Goal: Task Accomplishment & Management: Complete application form

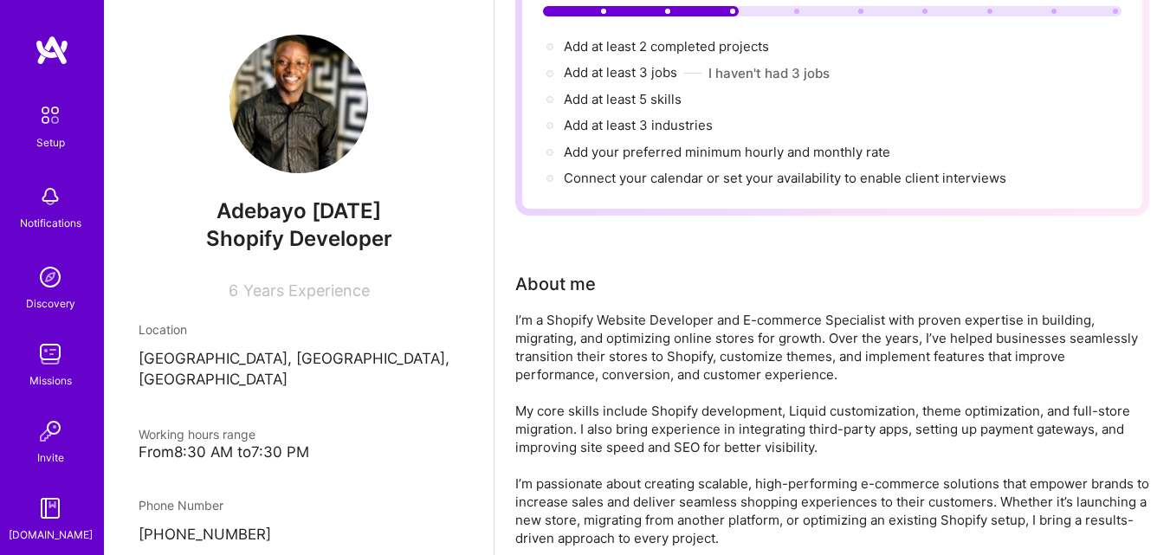
scroll to position [202, 0]
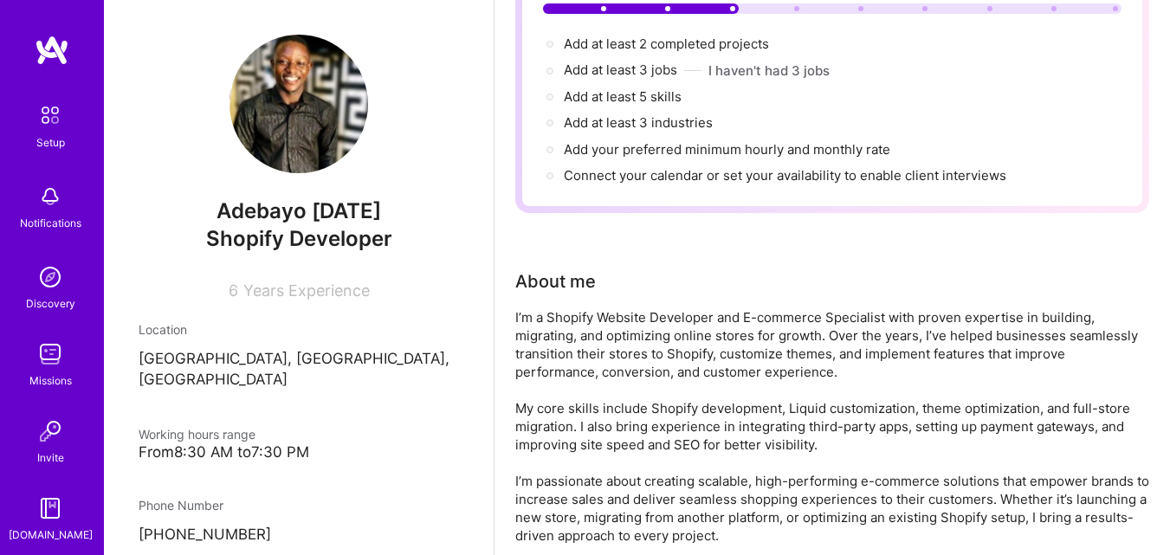
click at [211, 444] on div "From 8:30 AM to 7:30 PM" at bounding box center [299, 453] width 321 height 18
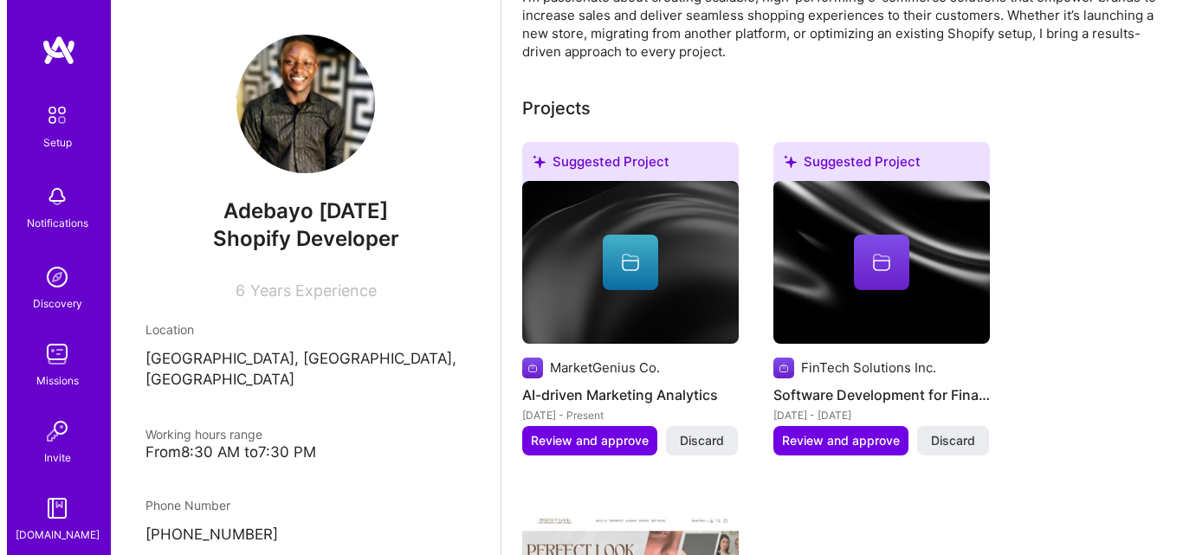
scroll to position [689, 0]
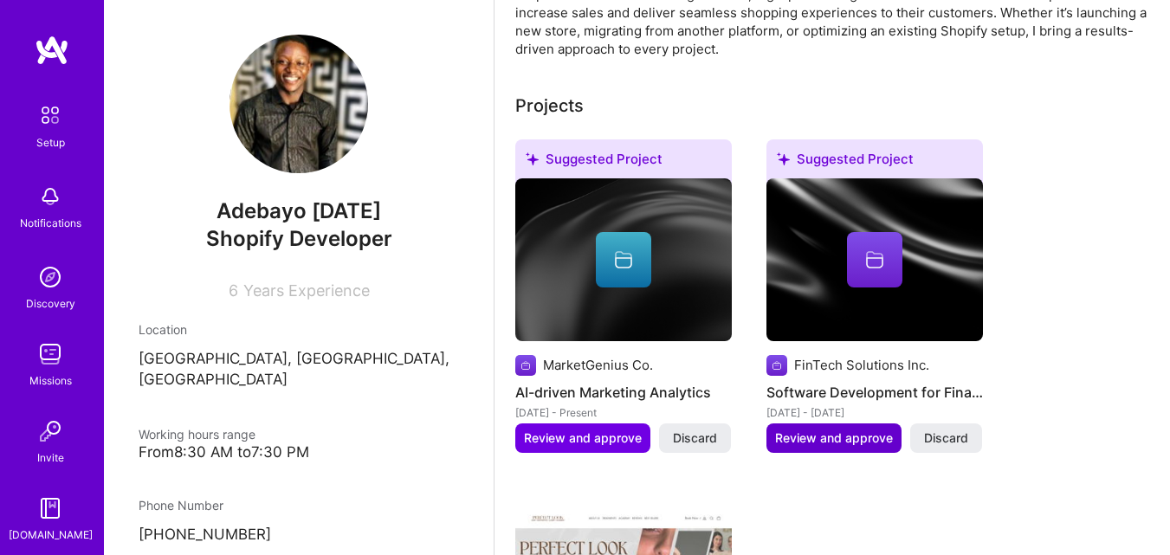
click at [853, 440] on span "Review and approve" at bounding box center [834, 438] width 118 height 17
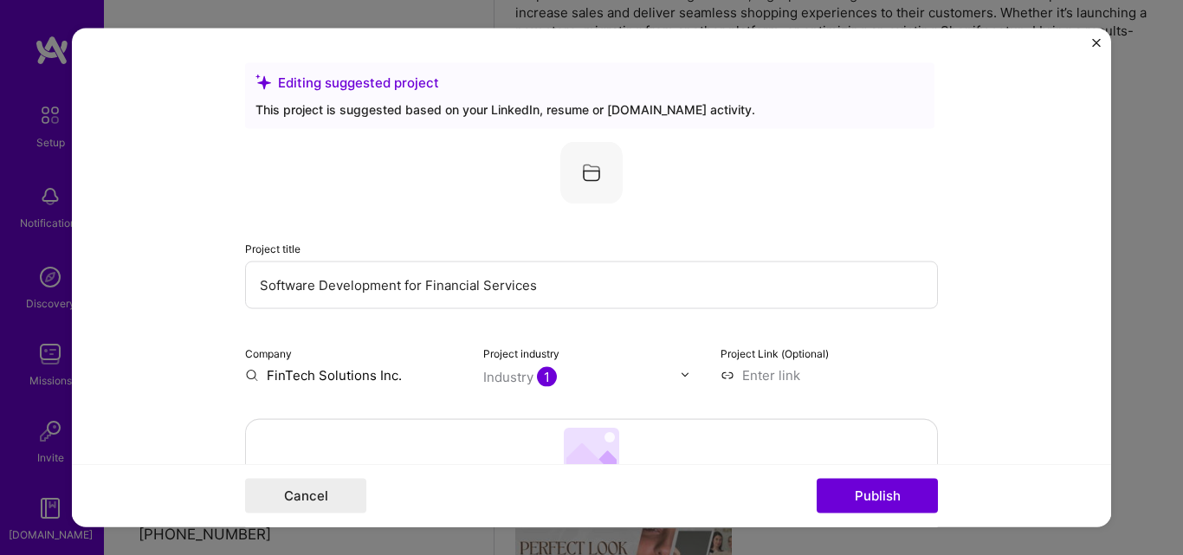
click at [522, 288] on input "Software Development for Financial Services" at bounding box center [591, 285] width 693 height 48
type input "shopify store design"
click at [365, 379] on input "FinTech Solutions Inc." at bounding box center [353, 375] width 217 height 18
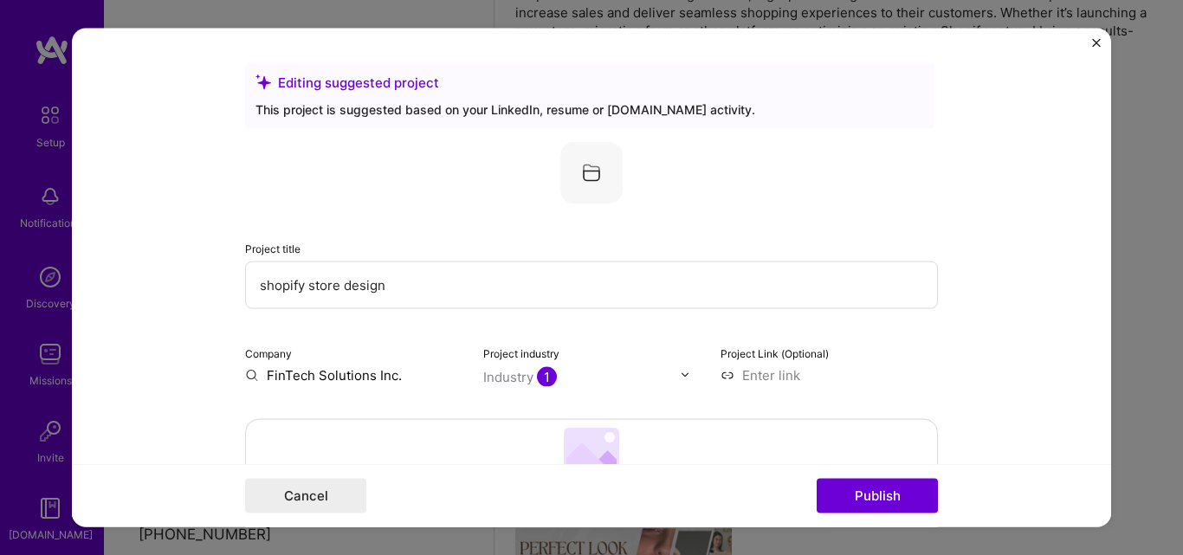
click at [365, 379] on input "FinTech Solutions Inc." at bounding box center [353, 375] width 217 height 18
click at [583, 437] on 202 at bounding box center [591, 448] width 55 height 42
click at [355, 392] on input "text" at bounding box center [354, 389] width 188 height 18
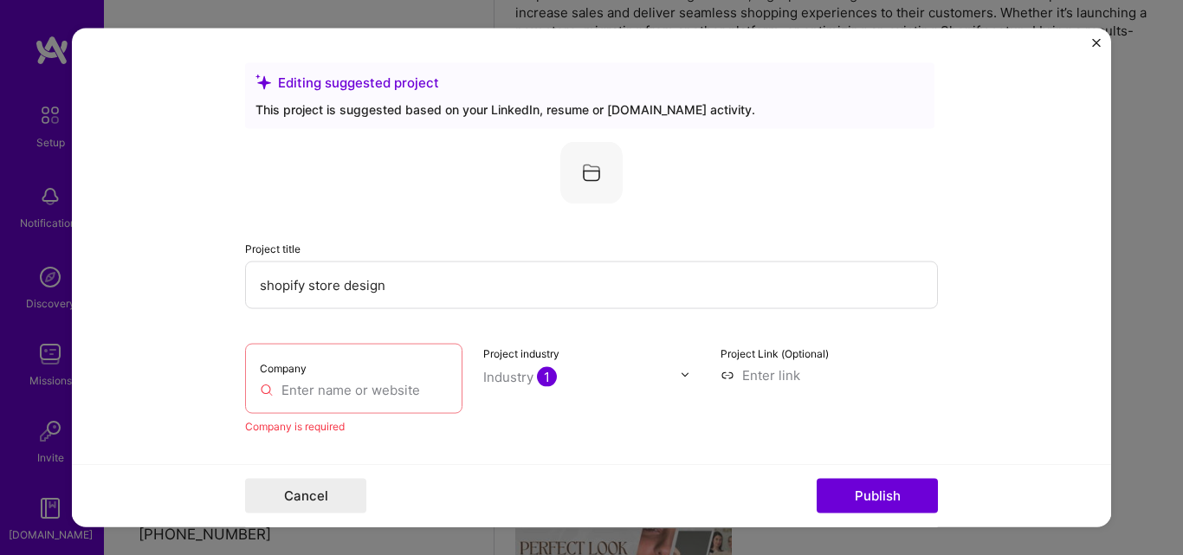
paste input "[URL][DOMAIN_NAME]"
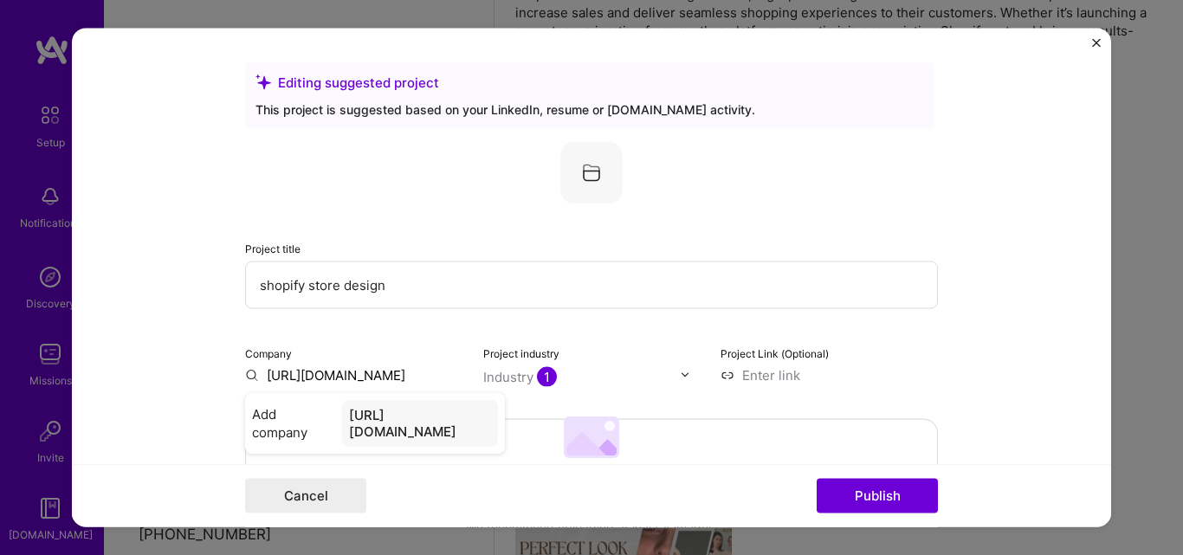
type input "[URL][DOMAIN_NAME]"
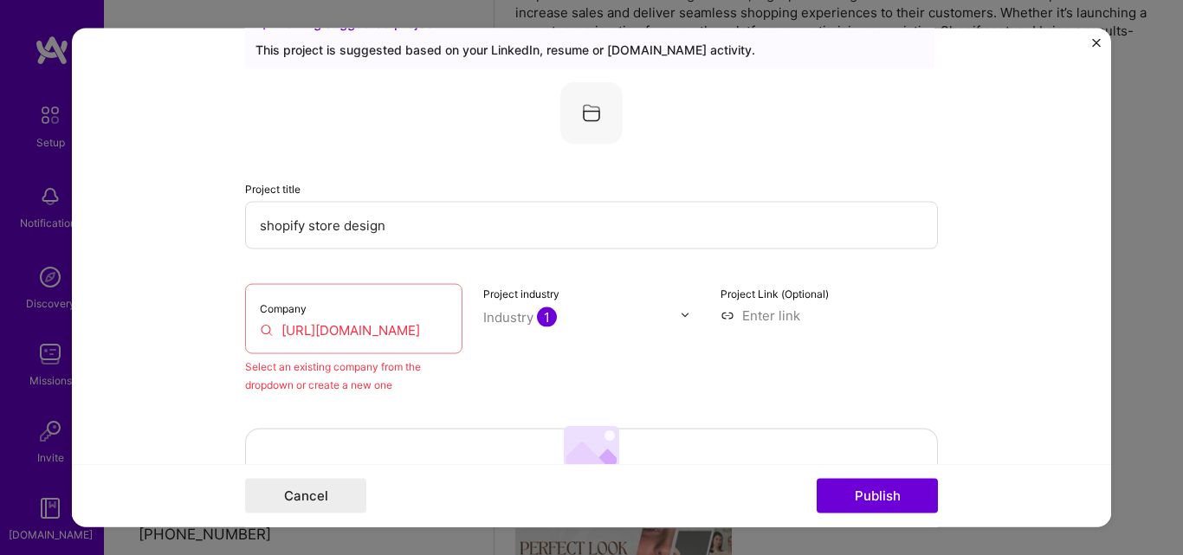
scroll to position [63, 0]
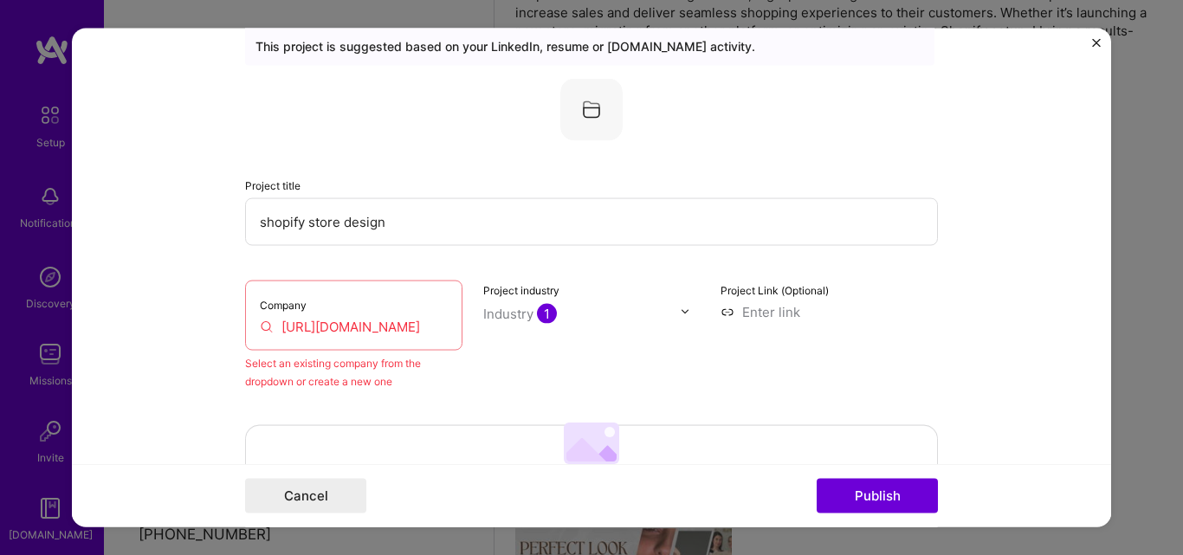
click at [421, 323] on input "[URL][DOMAIN_NAME]" at bounding box center [354, 326] width 188 height 18
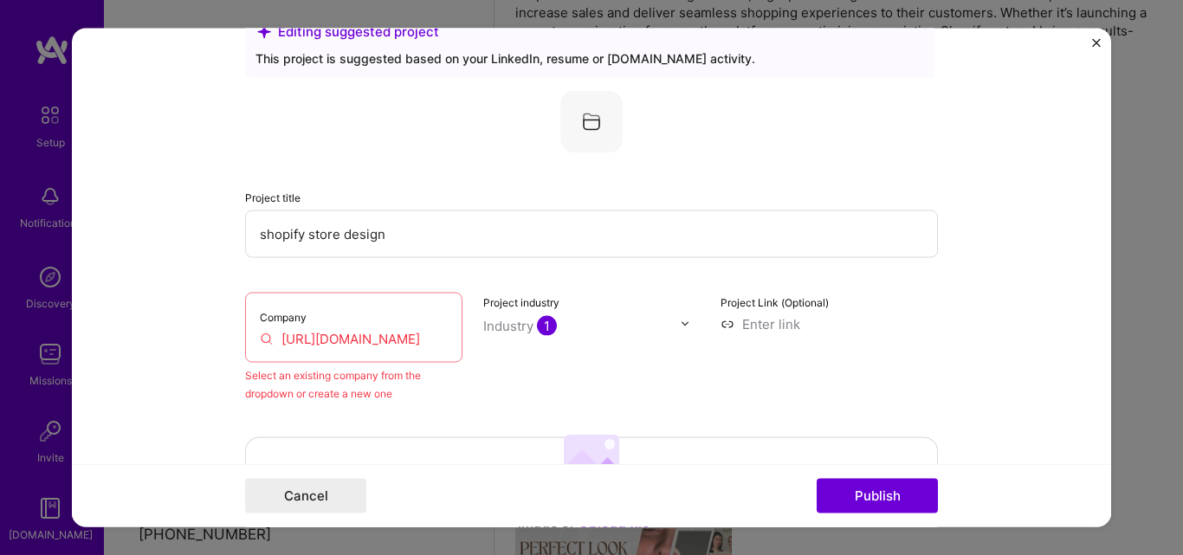
scroll to position [0, 0]
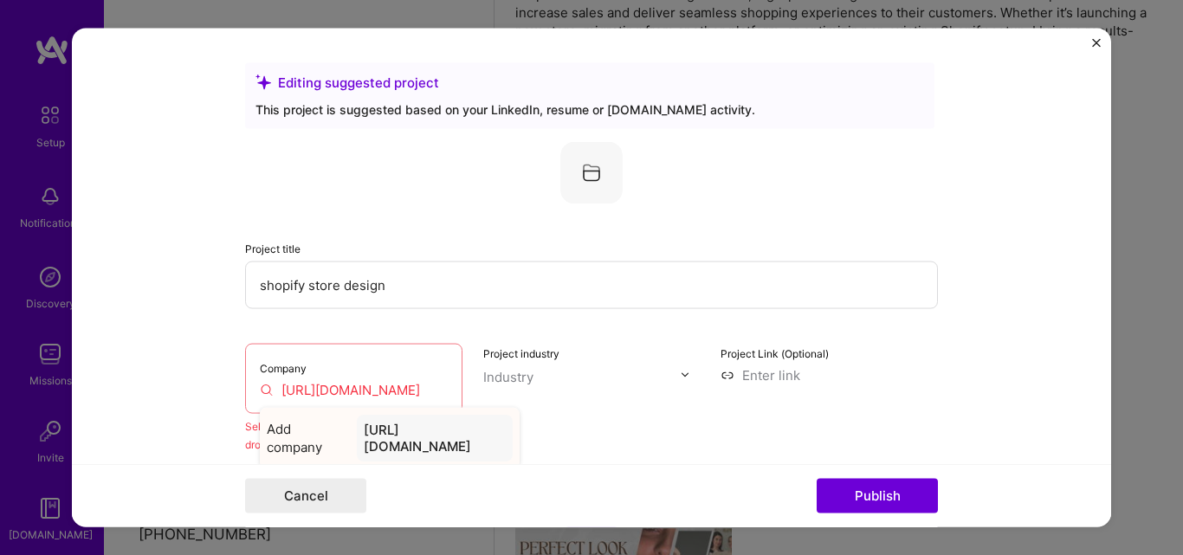
click at [476, 431] on div "[URL][DOMAIN_NAME]" at bounding box center [435, 437] width 156 height 47
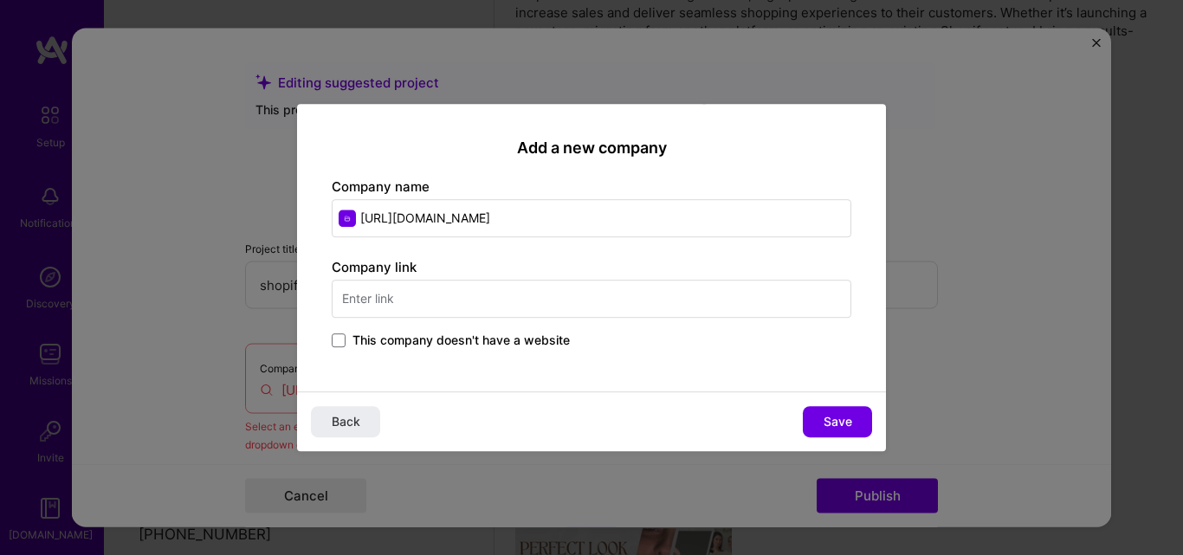
drag, startPoint x: 404, startPoint y: 217, endPoint x: 350, endPoint y: 217, distance: 53.7
click at [350, 217] on input "[URL][DOMAIN_NAME]" at bounding box center [592, 218] width 520 height 38
click at [454, 218] on input "[DOMAIN_NAME][URL]" at bounding box center [592, 218] width 520 height 38
type input "reviveretail"
click at [386, 294] on input "text" at bounding box center [592, 299] width 520 height 38
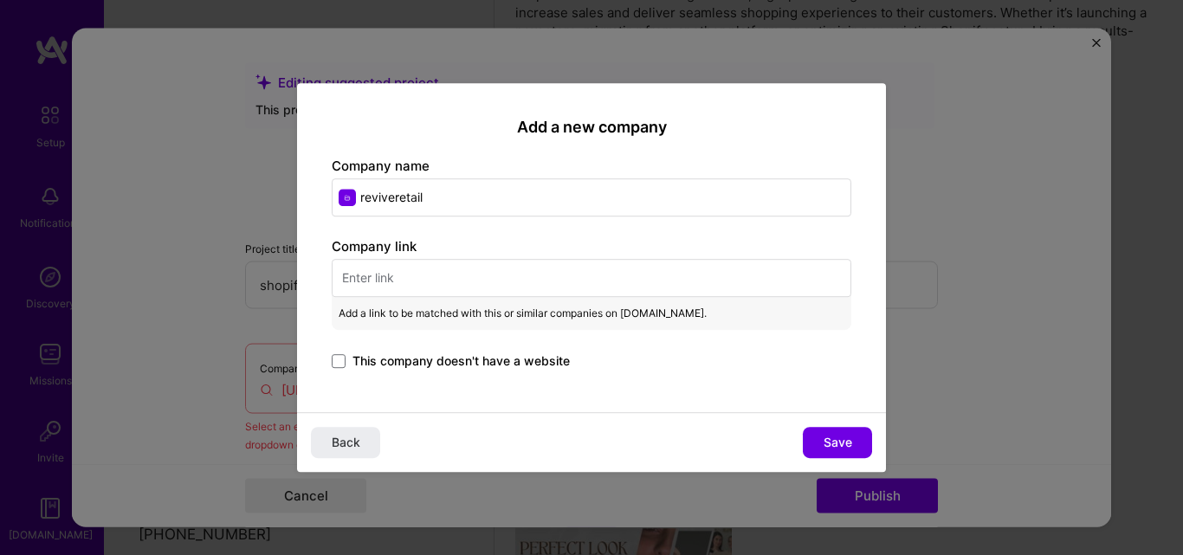
paste input "[URL][DOMAIN_NAME]"
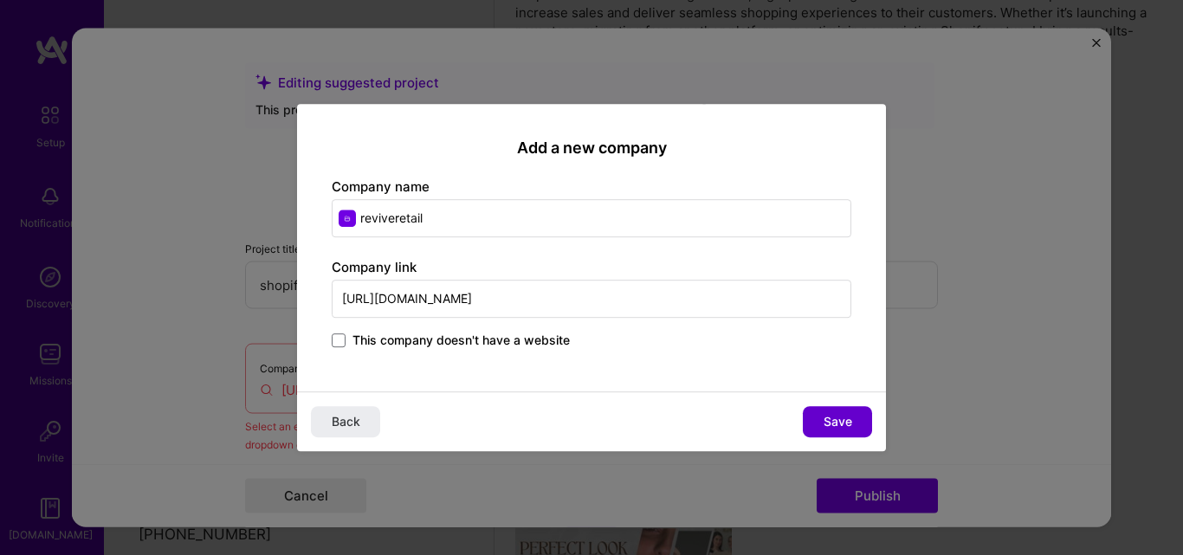
type input "[URL][DOMAIN_NAME]"
click at [831, 418] on span "Save" at bounding box center [838, 421] width 29 height 17
type input "reviveretail"
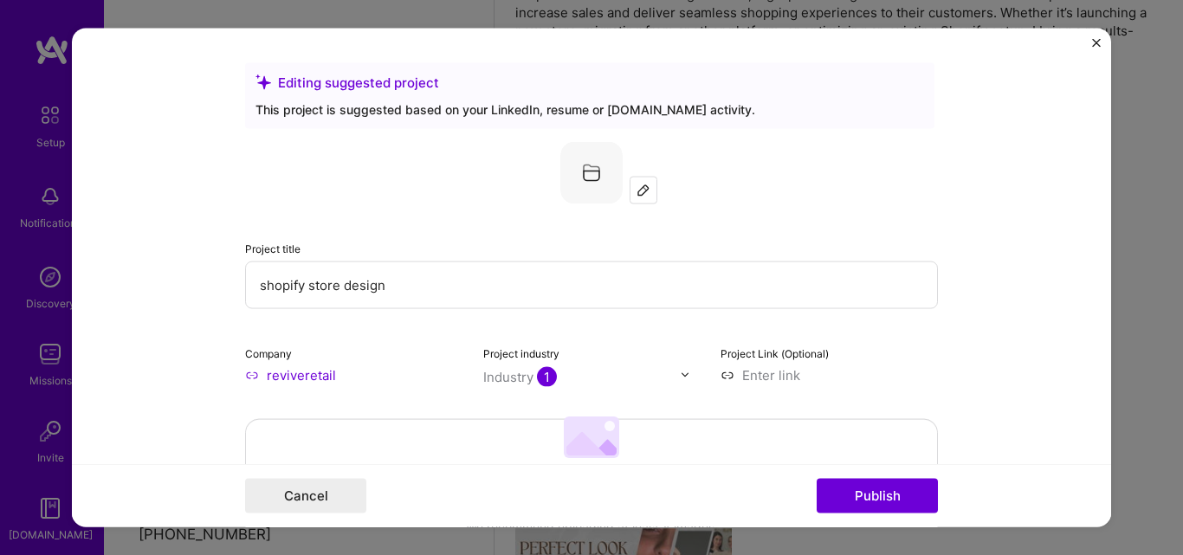
click at [658, 249] on div "Project title shopify store design" at bounding box center [591, 273] width 693 height 70
click at [637, 189] on img at bounding box center [644, 190] width 14 height 14
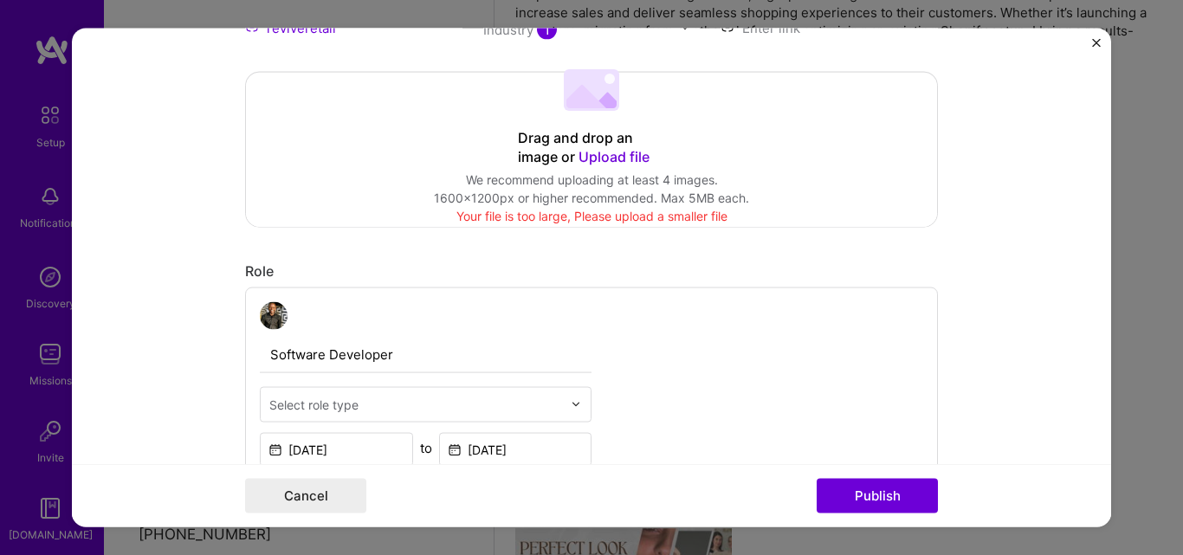
scroll to position [320, 0]
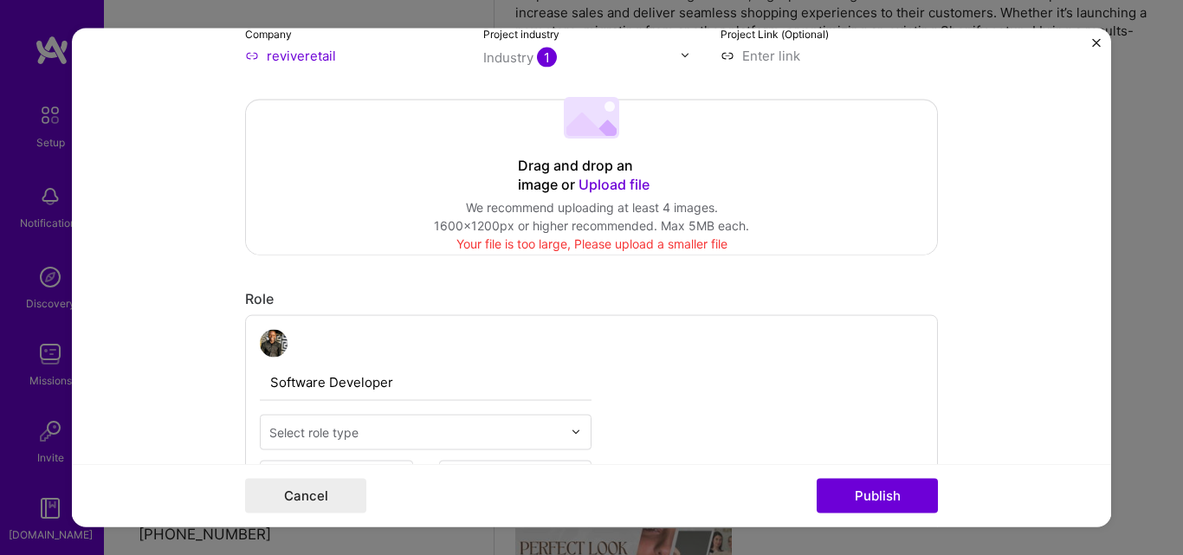
click at [611, 180] on span "Upload file" at bounding box center [614, 183] width 71 height 17
click at [612, 183] on span "Upload file" at bounding box center [614, 183] width 71 height 17
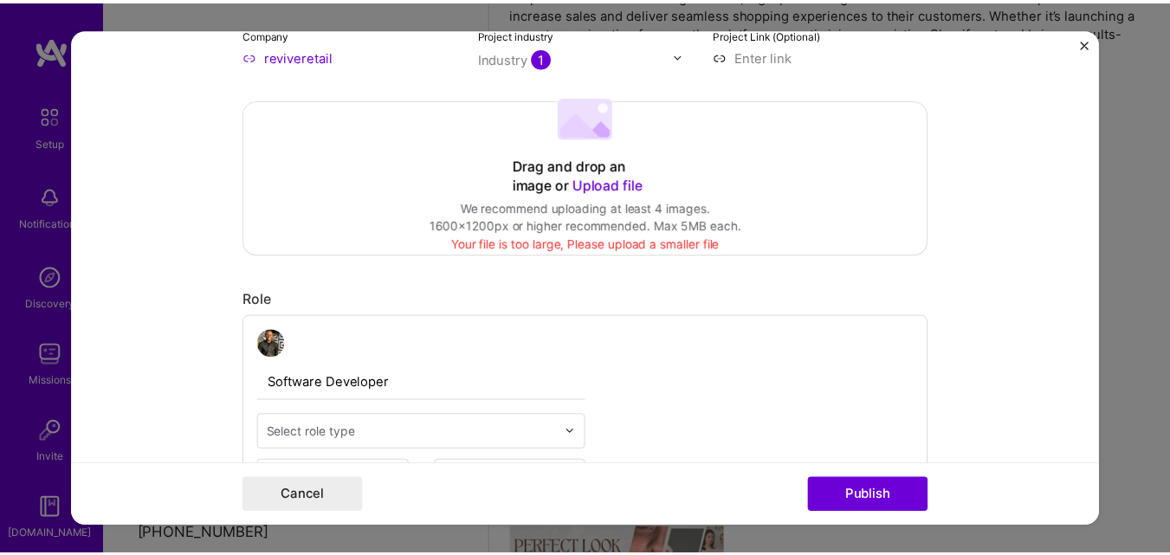
scroll to position [0, 0]
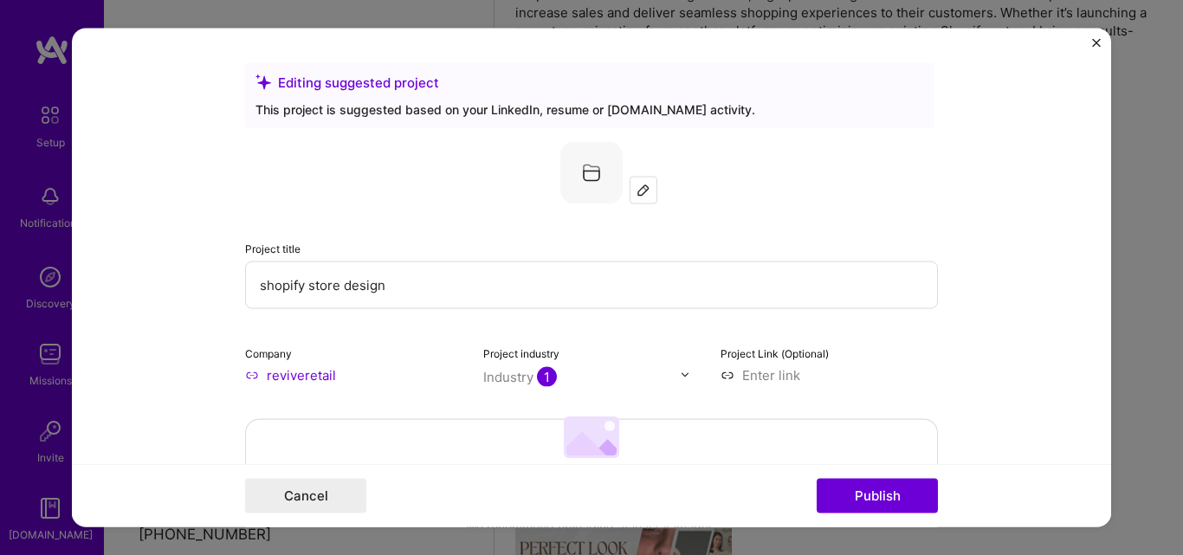
click at [1096, 46] on img "Close" at bounding box center [1096, 42] width 9 height 9
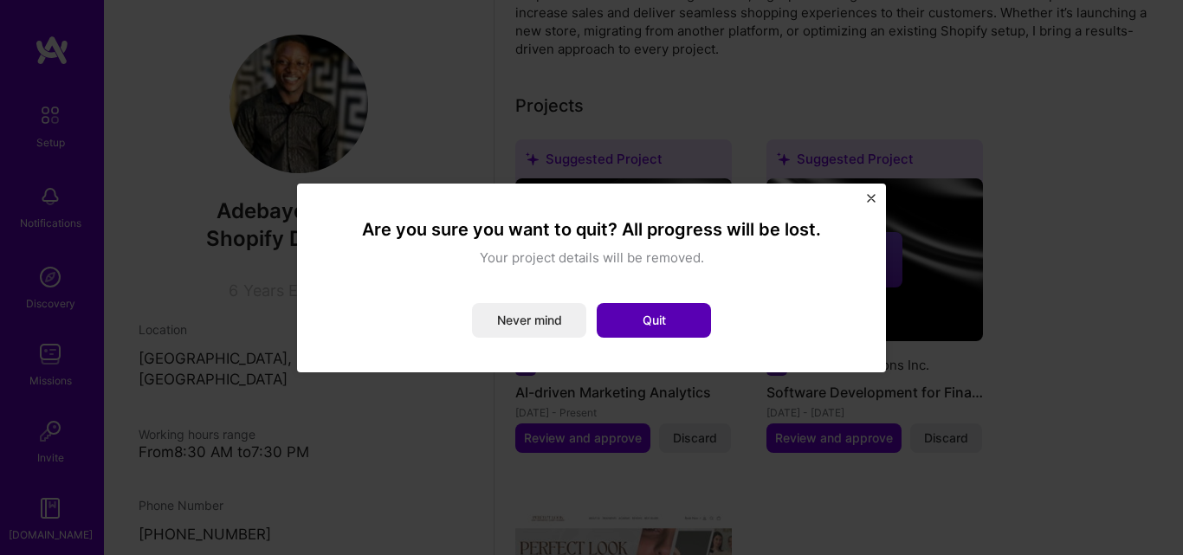
click at [660, 319] on button "Quit" at bounding box center [654, 320] width 114 height 35
